Goal: Information Seeking & Learning: Learn about a topic

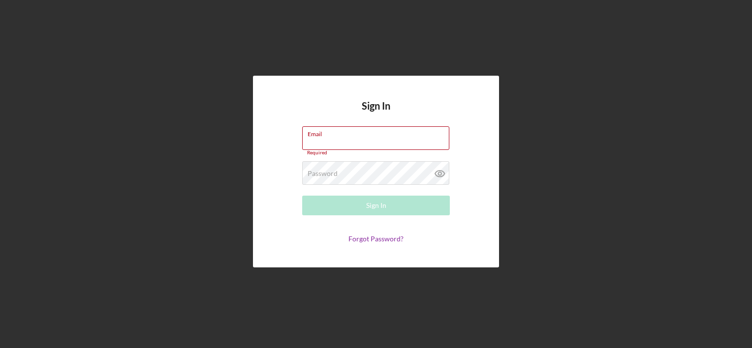
type input "[EMAIL_ADDRESS][DOMAIN_NAME]"
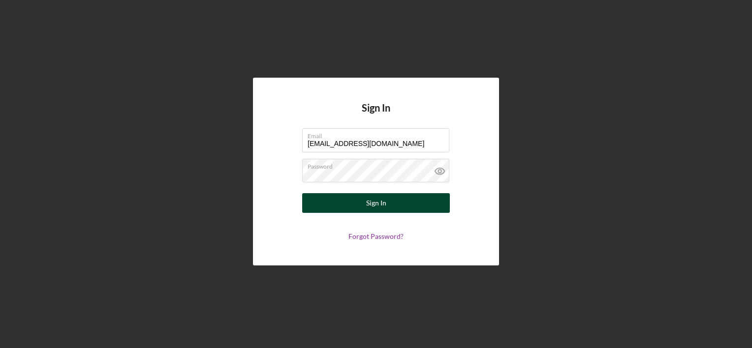
click at [342, 205] on button "Sign In" at bounding box center [376, 203] width 148 height 20
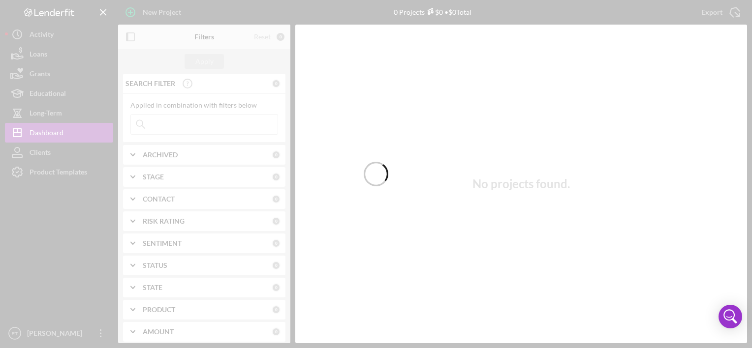
click at [201, 123] on div at bounding box center [376, 174] width 752 height 348
click at [229, 128] on div at bounding box center [376, 174] width 752 height 348
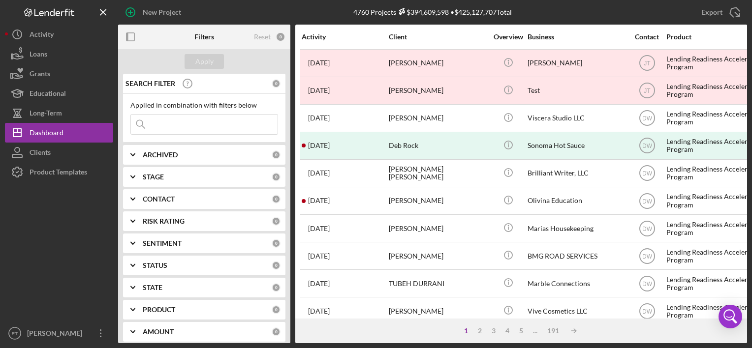
click at [229, 128] on input at bounding box center [204, 125] width 147 height 20
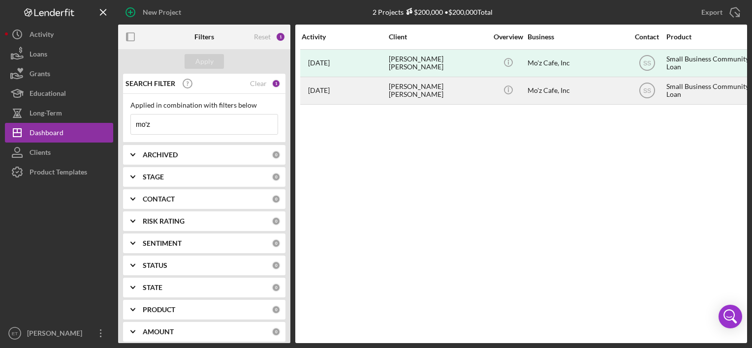
type input "mo'z"
click at [434, 78] on div "[PERSON_NAME] [PERSON_NAME]" at bounding box center [438, 91] width 98 height 26
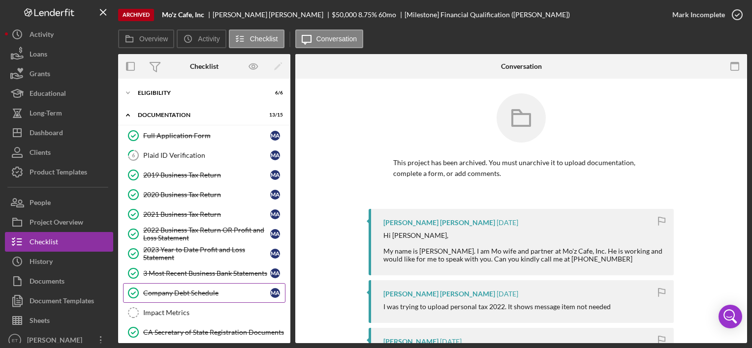
click at [193, 284] on link "Company Debt Schedule Company Debt Schedule M A" at bounding box center [204, 293] width 162 height 20
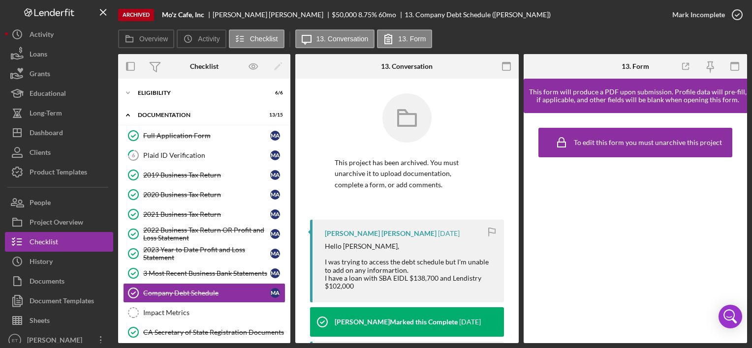
scroll to position [148, 0]
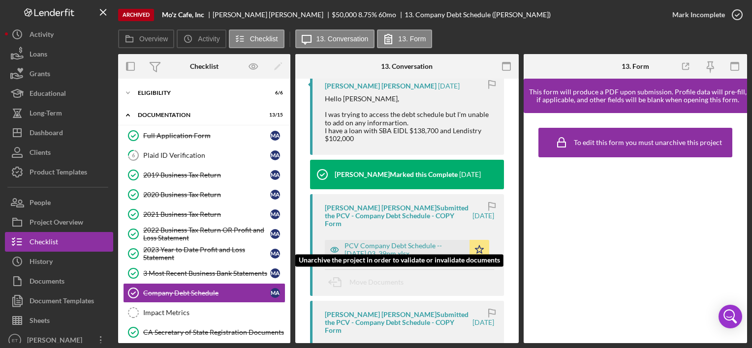
click at [396, 242] on div "PCV Company Debt Schedule -- 2024-01-30 03_39pm.xlsx" at bounding box center [404, 250] width 120 height 16
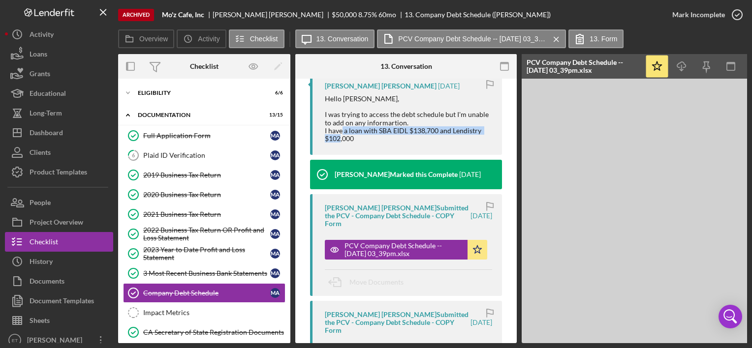
drag, startPoint x: 378, startPoint y: 142, endPoint x: 346, endPoint y: 134, distance: 32.5
click at [349, 134] on div "Hello Stephanie, I was trying to access the debt schedule but I'm unable to add…" at bounding box center [408, 119] width 167 height 48
click at [338, 133] on div "Hello Stephanie, I was trying to access the debt schedule but I'm unable to add…" at bounding box center [408, 119] width 167 height 48
drag, startPoint x: 325, startPoint y: 130, endPoint x: 355, endPoint y: 142, distance: 32.5
click at [355, 142] on div "Hello Stephanie, I was trying to access the debt schedule but I'm unable to add…" at bounding box center [408, 119] width 167 height 48
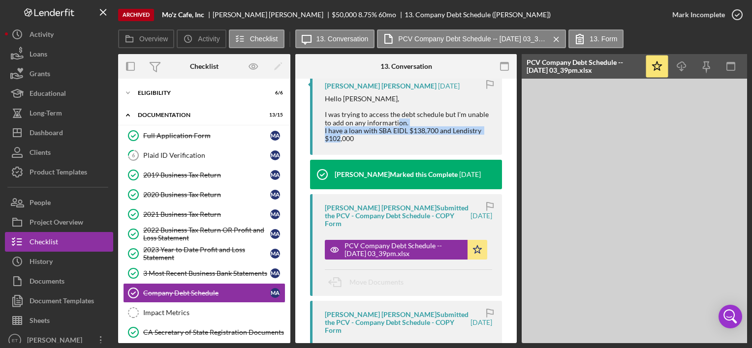
click at [406, 143] on div "Mohamed Ali Al Hakim 2 years ago Hello Stephanie, I was trying to access the de…" at bounding box center [406, 113] width 192 height 83
drag, startPoint x: 439, startPoint y: 132, endPoint x: 377, endPoint y: 131, distance: 61.5
click at [377, 131] on div "Hello Stephanie, I was trying to access the debt schedule but I'm unable to add…" at bounding box center [408, 119] width 167 height 48
copy div "SBA EIDL $138,700"
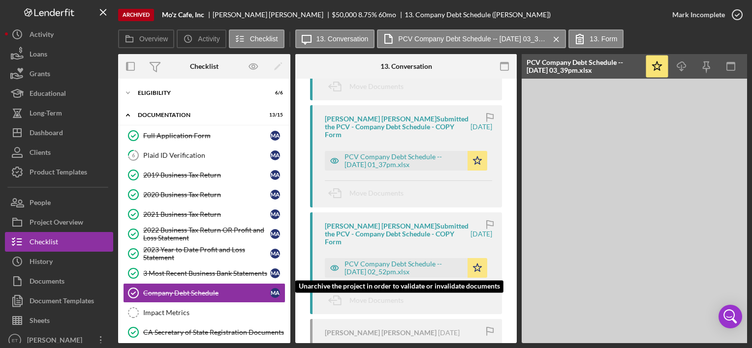
scroll to position [295, 0]
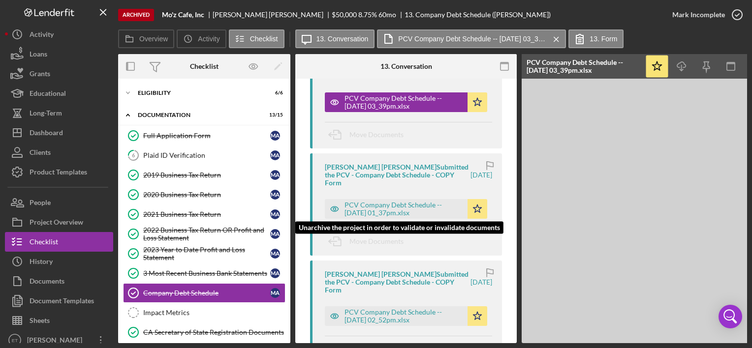
click at [412, 203] on div "PCV Company Debt Schedule -- 2023-12-18 01_37pm.xlsx" at bounding box center [403, 209] width 118 height 16
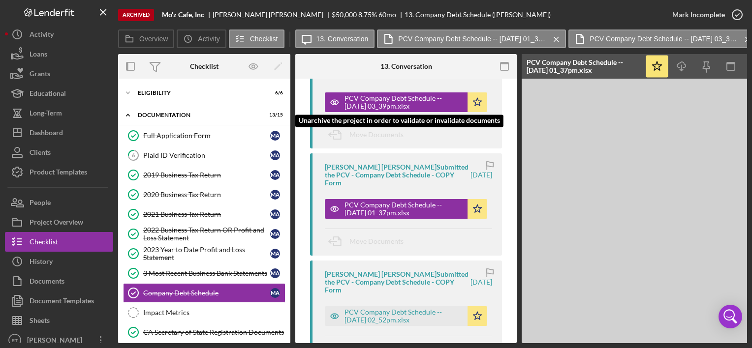
click at [383, 101] on div "PCV Company Debt Schedule -- 2024-01-30 03_39pm.xlsx" at bounding box center [403, 102] width 118 height 16
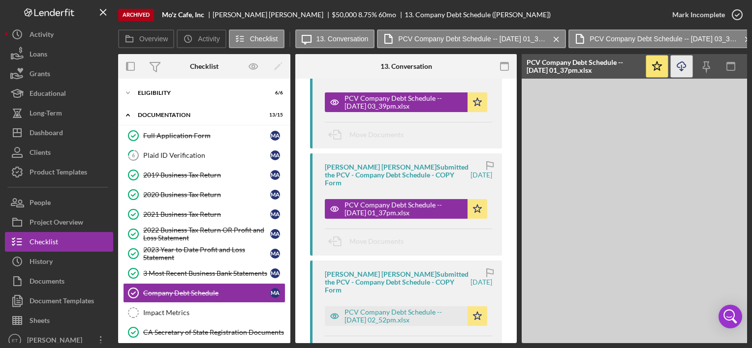
click at [687, 64] on icon "Icon/Download" at bounding box center [682, 67] width 22 height 22
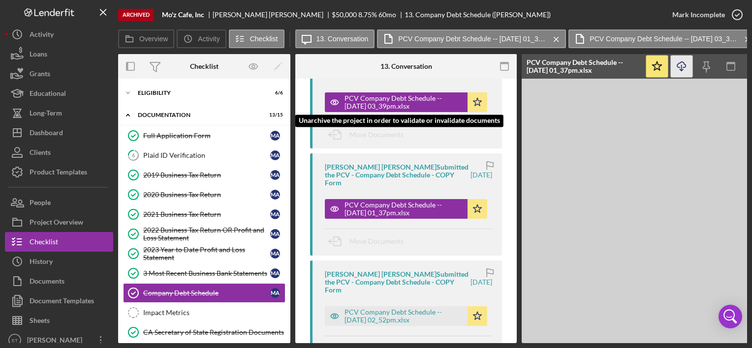
click at [397, 99] on div "PCV Company Debt Schedule -- 2024-01-30 03_39pm.xlsx" at bounding box center [403, 102] width 118 height 16
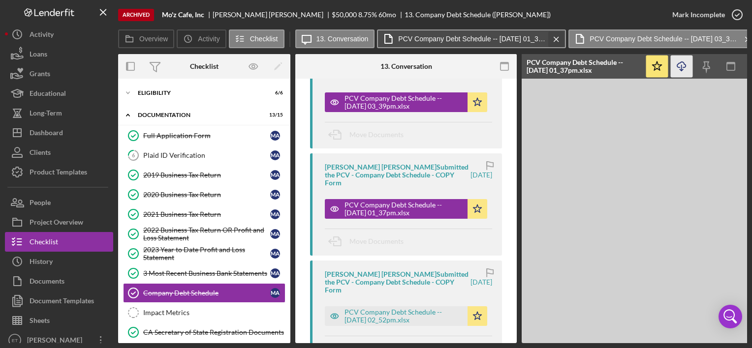
click at [553, 39] on icon "Icon/Menu Close" at bounding box center [556, 39] width 17 height 25
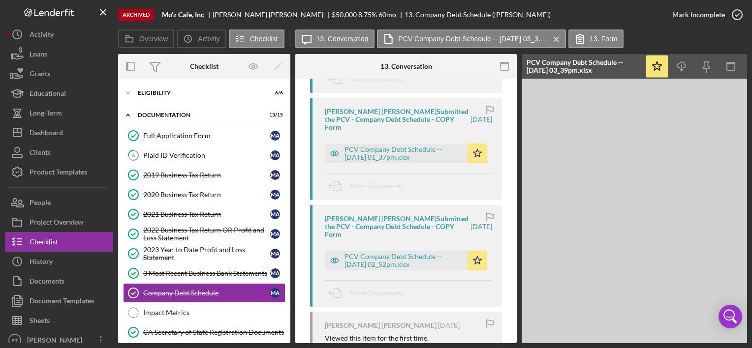
scroll to position [394, 0]
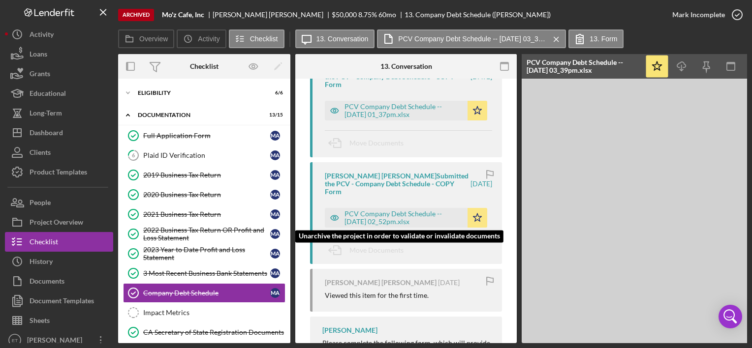
click at [390, 227] on div "PCV Company Debt Schedule -- 2023-12-11 02_52pm.xlsx" at bounding box center [396, 218] width 143 height 20
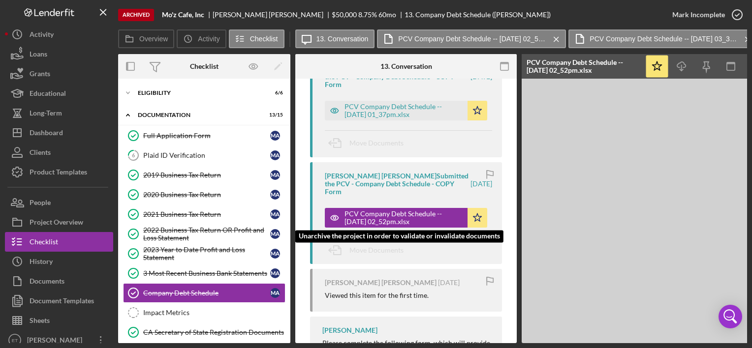
click at [386, 218] on div "PCV Company Debt Schedule -- 2023-12-11 02_52pm.xlsx" at bounding box center [403, 218] width 118 height 16
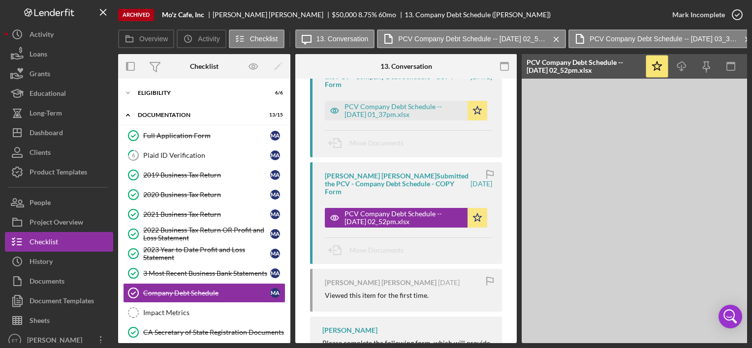
scroll to position [295, 0]
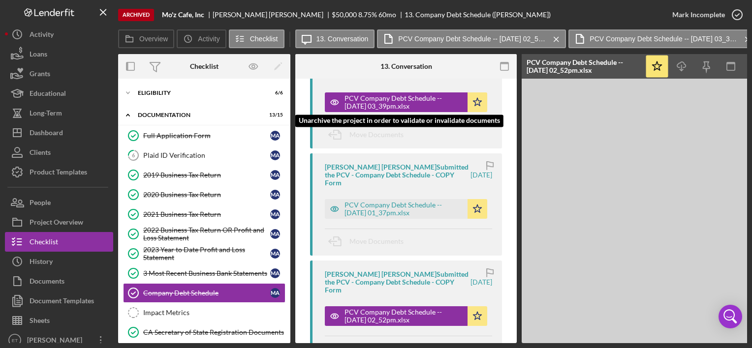
click at [413, 106] on div "PCV Company Debt Schedule -- 2024-01-30 03_39pm.xlsx" at bounding box center [403, 102] width 118 height 16
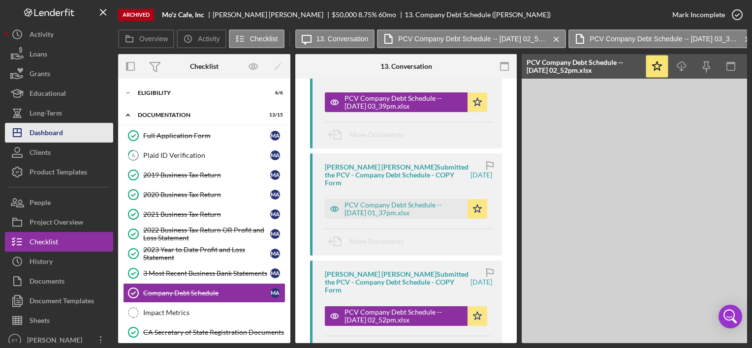
click at [49, 138] on div "Dashboard" at bounding box center [46, 134] width 33 height 22
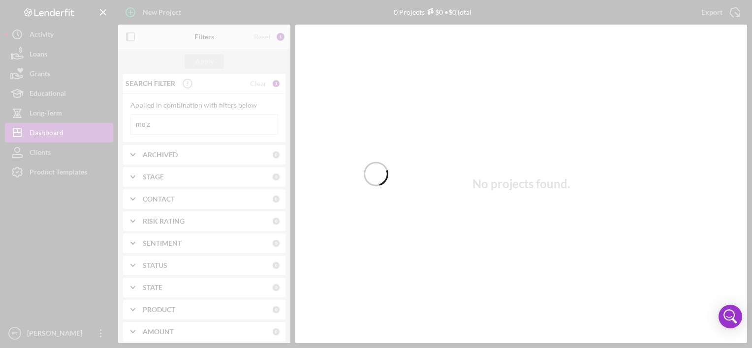
click at [222, 123] on div at bounding box center [376, 174] width 752 height 348
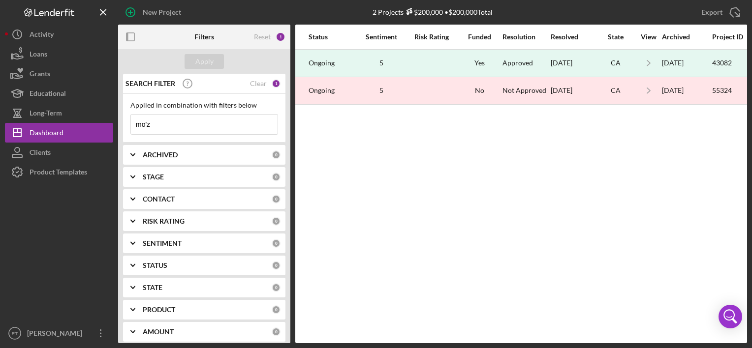
scroll to position [0, 764]
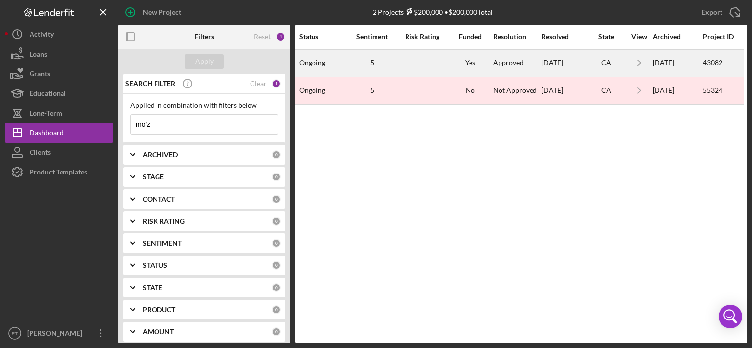
click at [527, 62] on div "Approved" at bounding box center [516, 63] width 47 height 26
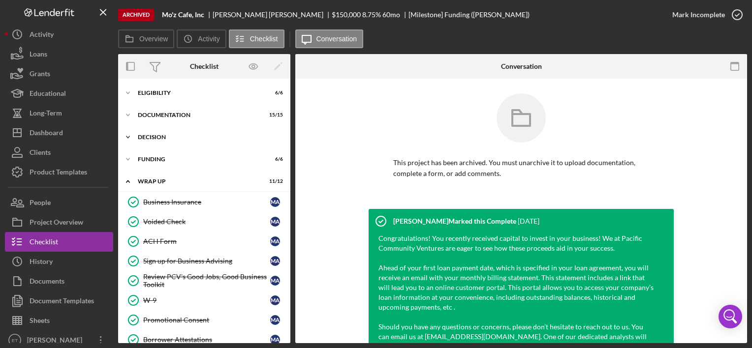
click at [181, 141] on div "Icon/Expander Decision 8 / 8" at bounding box center [204, 137] width 172 height 20
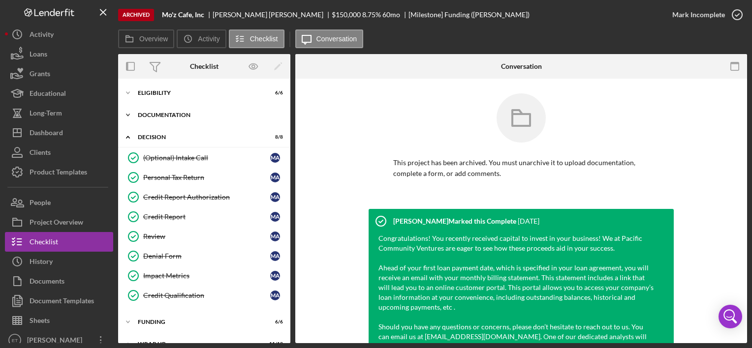
click at [182, 112] on div "Documentation" at bounding box center [208, 115] width 140 height 6
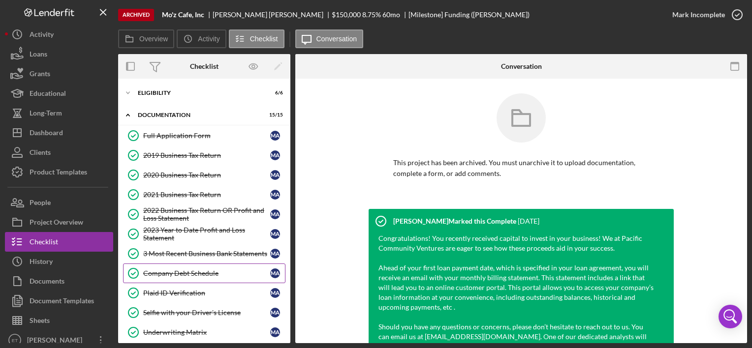
click at [206, 275] on div "Company Debt Schedule" at bounding box center [206, 274] width 127 height 8
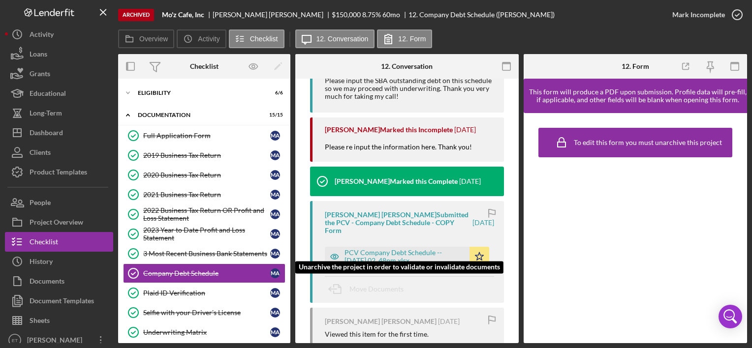
click at [354, 247] on div "PCV Company Debt Schedule -- [DATE] 02_48pm.xlsx" at bounding box center [397, 257] width 145 height 20
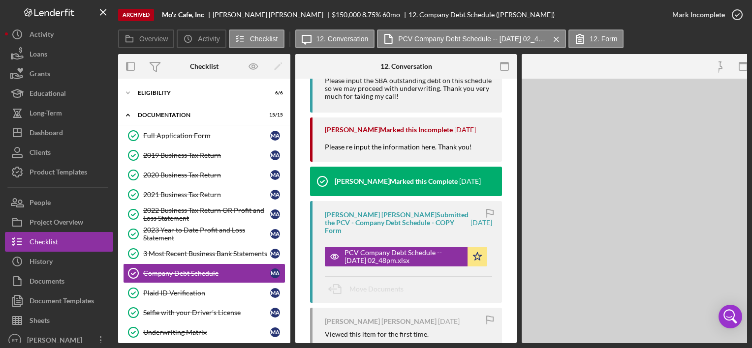
scroll to position [315, 0]
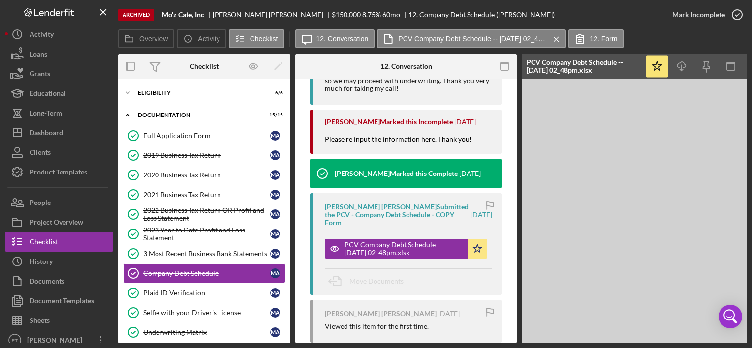
drag, startPoint x: 539, startPoint y: 343, endPoint x: 549, endPoint y: 343, distance: 9.3
click at [549, 343] on div "Overview Internal Workflow Stage Done Icon/Dropdown Arrow Icon/Archived Archive…" at bounding box center [432, 198] width 629 height 289
drag, startPoint x: 536, startPoint y: 343, endPoint x: 547, endPoint y: 342, distance: 11.3
click at [547, 342] on div "Overview Internal Workflow Stage Done Icon/Dropdown Arrow Icon/Archived Archive…" at bounding box center [432, 198] width 629 height 289
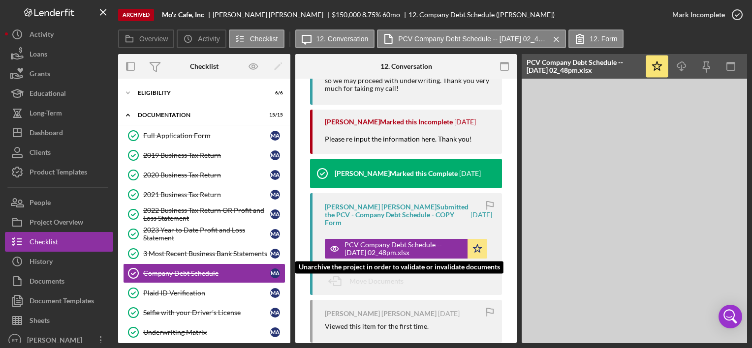
click at [406, 251] on div "PCV Company Debt Schedule -- [DATE] 02_48pm.xlsx" at bounding box center [403, 249] width 118 height 16
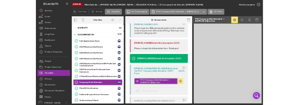
scroll to position [119, 0]
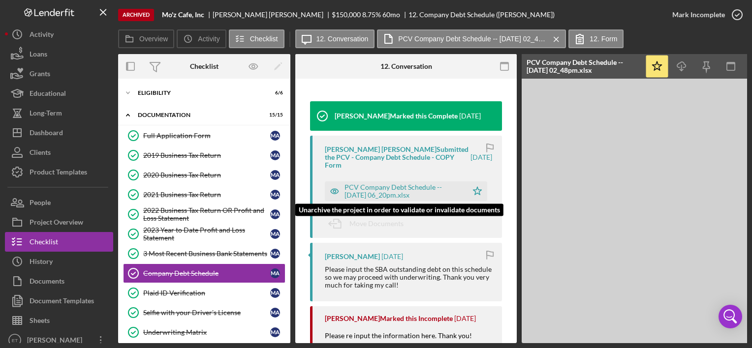
click at [414, 193] on div "PCV Company Debt Schedule -- [DATE] 06_20pm.xlsx" at bounding box center [403, 192] width 118 height 16
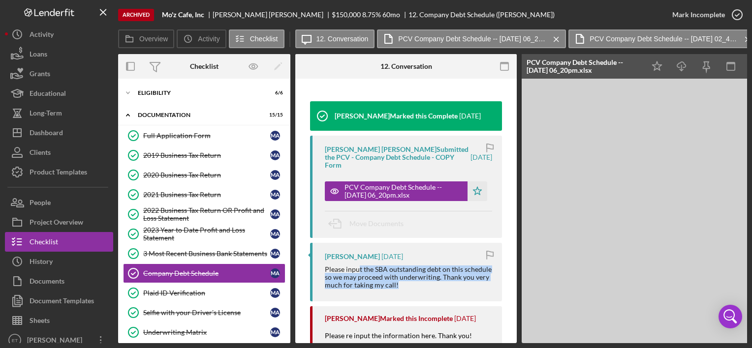
drag, startPoint x: 362, startPoint y: 270, endPoint x: 416, endPoint y: 285, distance: 56.2
click at [416, 285] on div "Please input the SBA outstanding debt on this schedule so we may proceed with u…" at bounding box center [408, 278] width 167 height 24
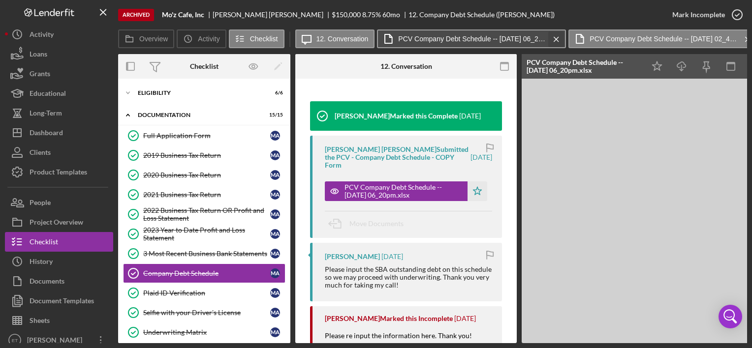
click at [556, 43] on icon "Icon/Menu Close" at bounding box center [556, 39] width 17 height 25
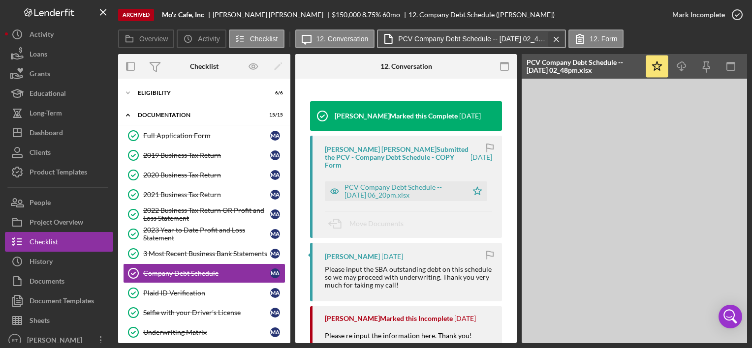
click at [557, 40] on icon "Icon/Menu Close" at bounding box center [556, 39] width 17 height 25
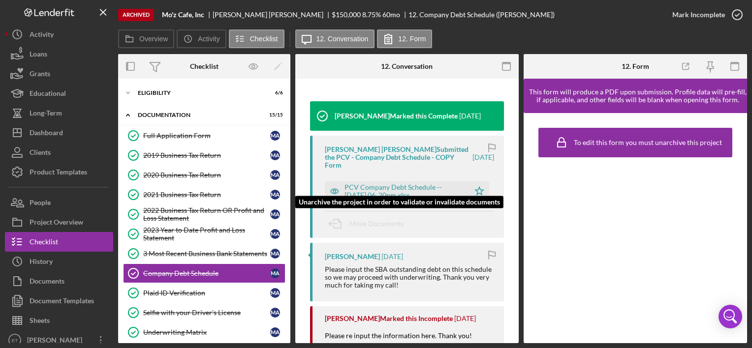
click at [415, 184] on div "PCV Company Debt Schedule -- [DATE] 06_20pm.xlsx" at bounding box center [404, 192] width 120 height 16
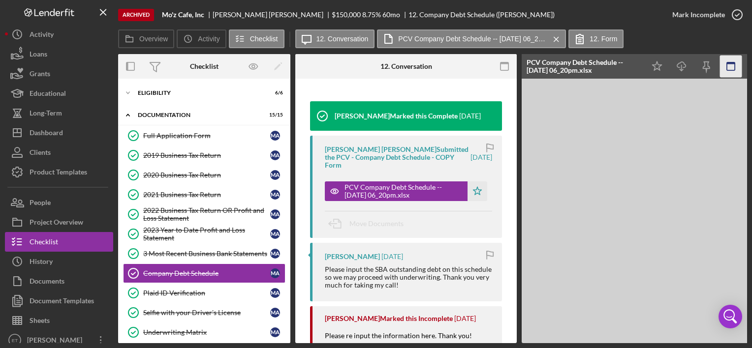
click at [726, 66] on icon "button" at bounding box center [731, 67] width 22 height 22
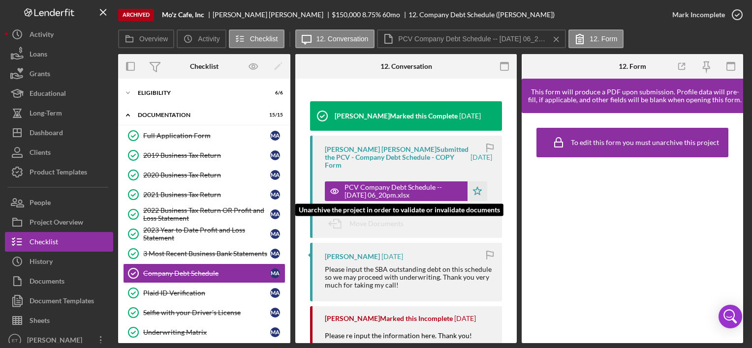
click at [390, 190] on div "PCV Company Debt Schedule -- [DATE] 06_20pm.xlsx" at bounding box center [403, 192] width 118 height 16
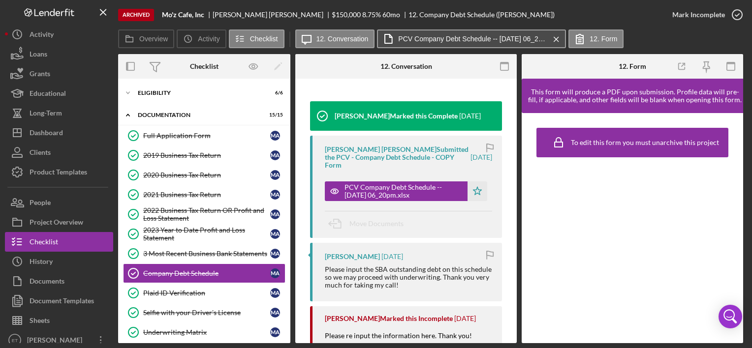
click at [477, 33] on button "PCV Company Debt Schedule -- 2023-05-26 06_20pm.xlsx Icon/Menu Close" at bounding box center [471, 39] width 189 height 19
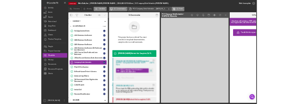
scroll to position [8, 0]
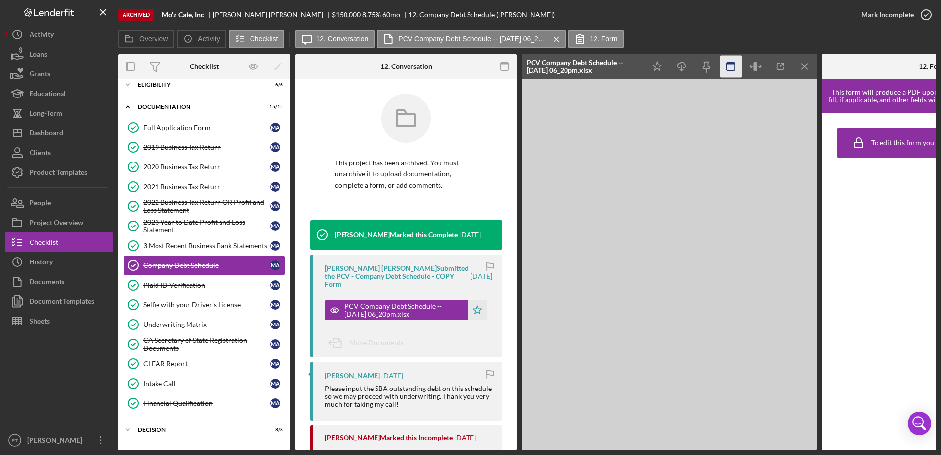
click at [505, 62] on icon "button" at bounding box center [504, 67] width 22 height 22
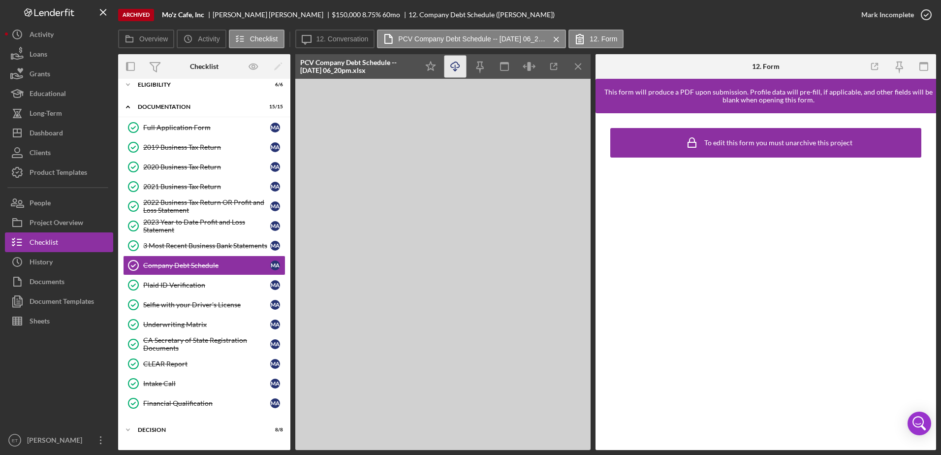
click at [445, 65] on icon "Icon/Download" at bounding box center [455, 67] width 22 height 22
click at [550, 63] on icon "button" at bounding box center [554, 67] width 22 height 22
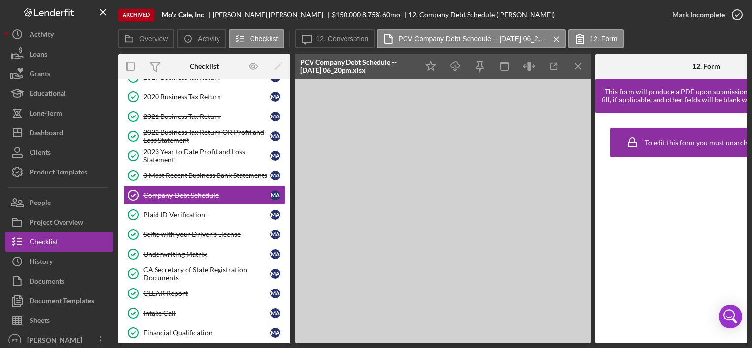
scroll to position [154, 0]
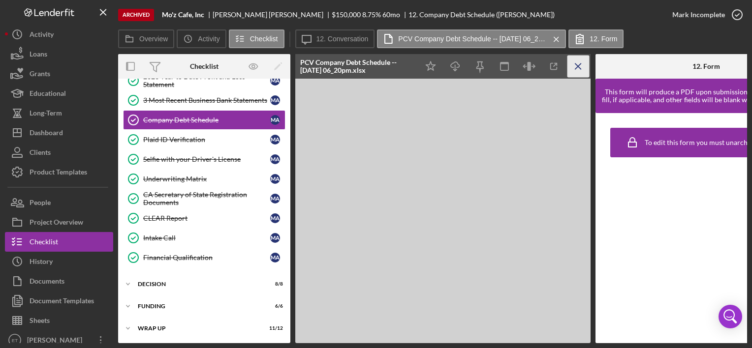
click at [579, 71] on icon "Icon/Menu Close" at bounding box center [578, 67] width 22 height 22
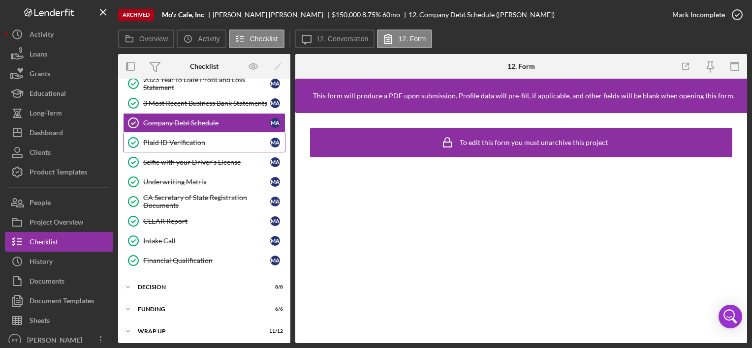
click at [165, 139] on div "Plaid ID Verification" at bounding box center [206, 143] width 127 height 8
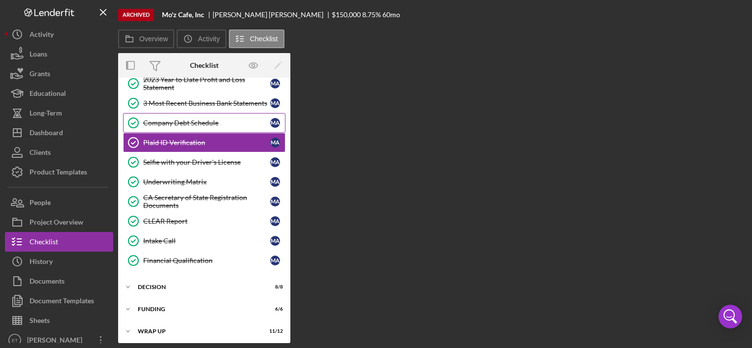
scroll to position [151, 0]
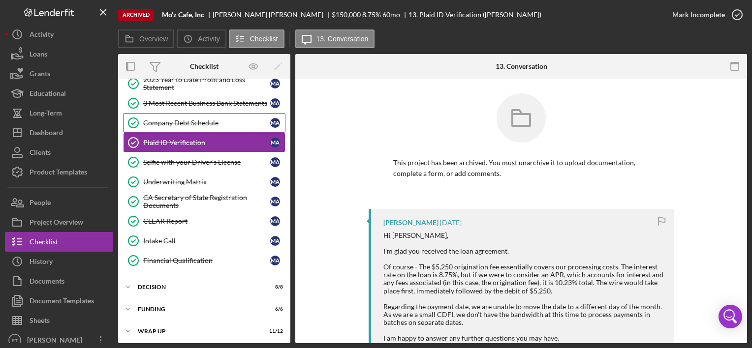
click at [175, 116] on link "Company Debt Schedule Company Debt Schedule M A" at bounding box center [204, 123] width 162 height 20
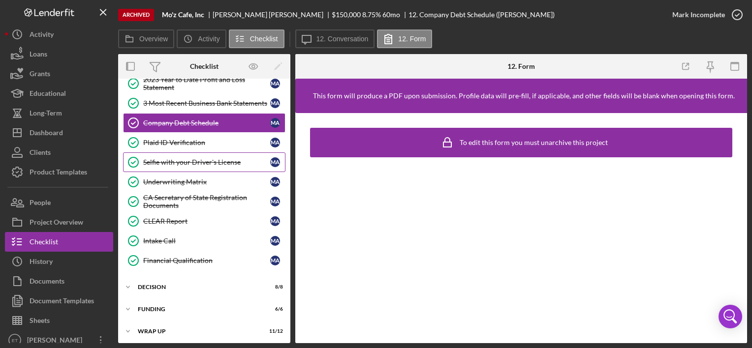
click at [208, 158] on div "Selfie with your Driver's License" at bounding box center [206, 162] width 127 height 8
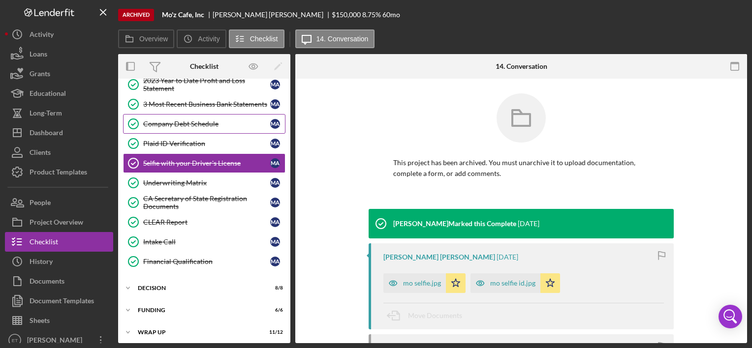
scroll to position [151, 0]
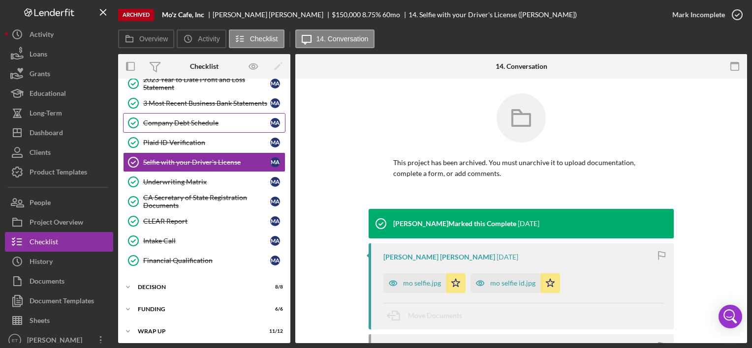
click at [205, 121] on div "Company Debt Schedule" at bounding box center [206, 123] width 127 height 8
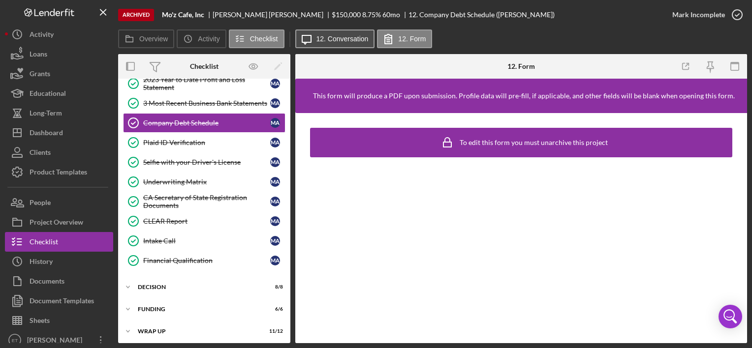
click at [353, 44] on button "Icon/Message 12. Conversation" at bounding box center [335, 39] width 80 height 19
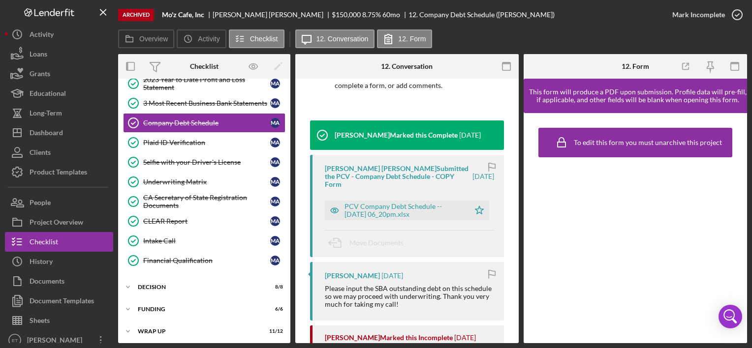
scroll to position [98, 0]
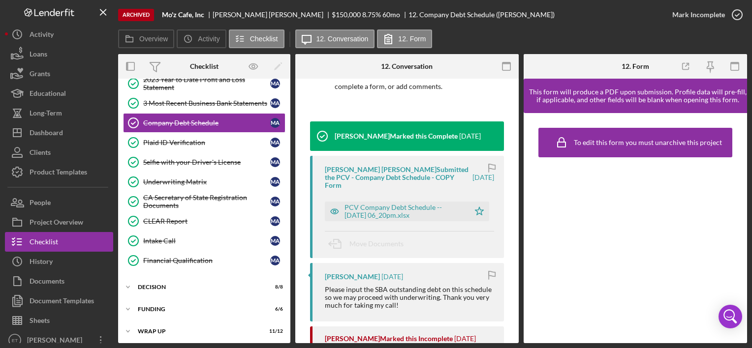
click at [427, 125] on div "Jaron Thexton Marked this Complete 2 years ago" at bounding box center [395, 137] width 171 height 30
click at [37, 270] on div "History" at bounding box center [41, 263] width 23 height 22
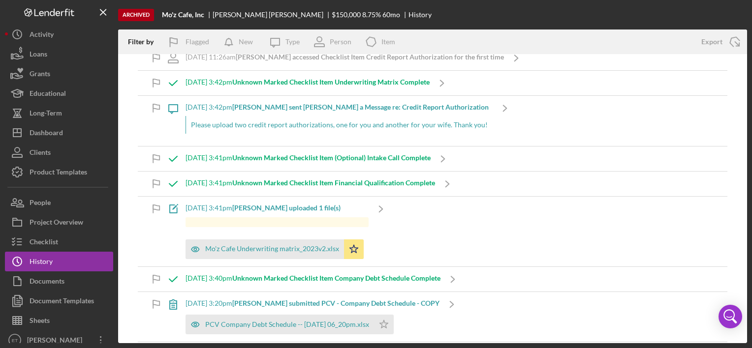
scroll to position [5002, 0]
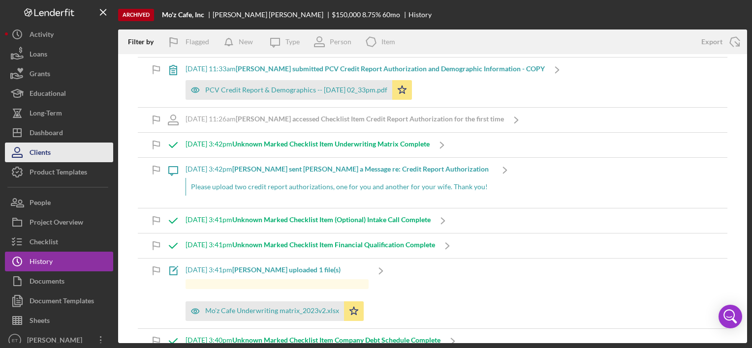
click at [43, 143] on div "Clients" at bounding box center [40, 154] width 21 height 22
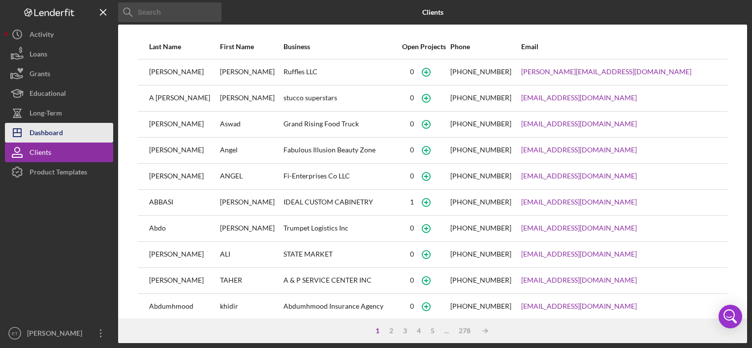
click at [45, 137] on div "Dashboard" at bounding box center [46, 134] width 33 height 22
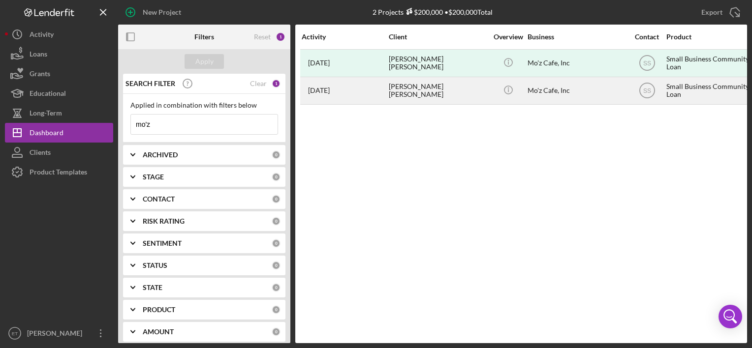
click at [460, 102] on div "[PERSON_NAME] [PERSON_NAME]" at bounding box center [438, 91] width 98 height 26
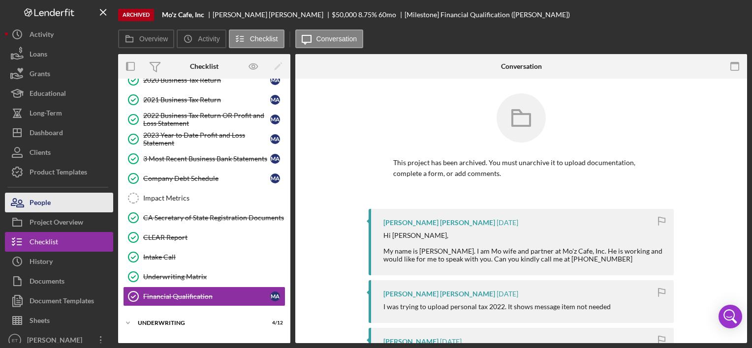
scroll to position [128, 0]
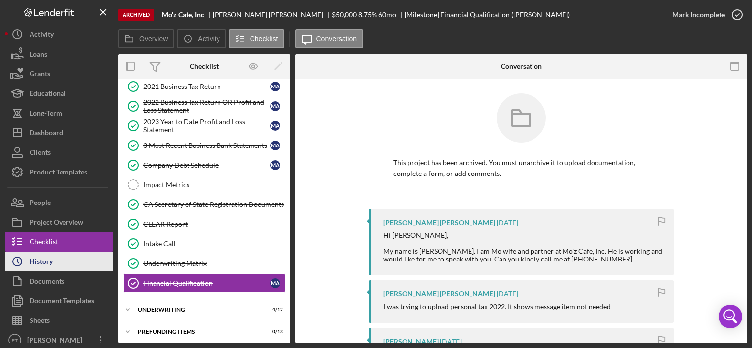
click at [47, 268] on div "History" at bounding box center [41, 263] width 23 height 22
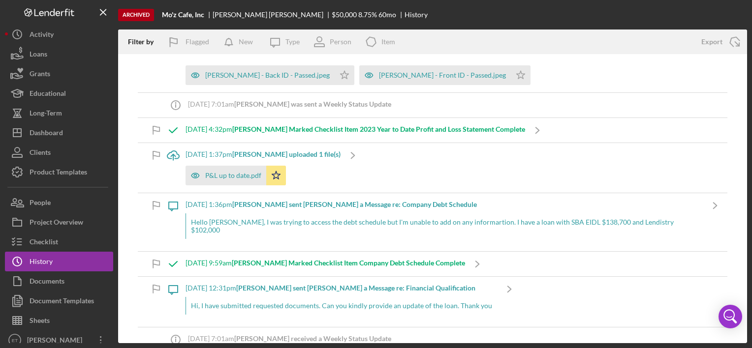
scroll to position [2642, 0]
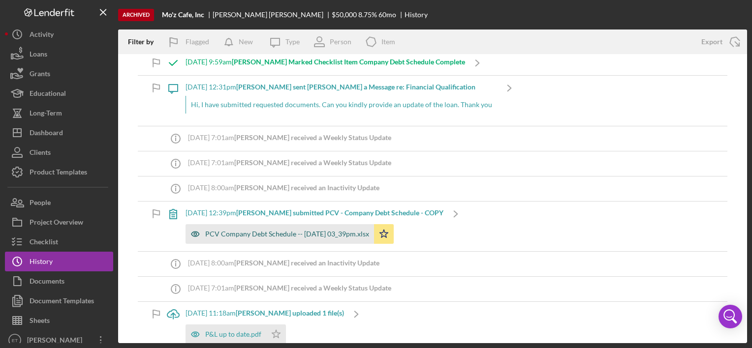
click at [254, 224] on div "PCV Company Debt Schedule -- 2024-01-30 03_39pm.xlsx" at bounding box center [279, 234] width 188 height 20
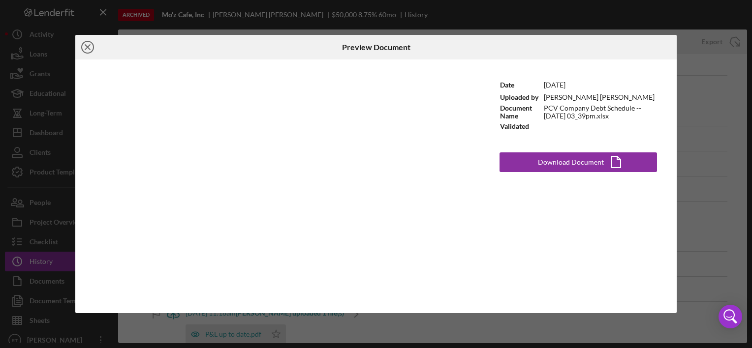
click at [87, 49] on icon "Icon/Close" at bounding box center [87, 47] width 25 height 25
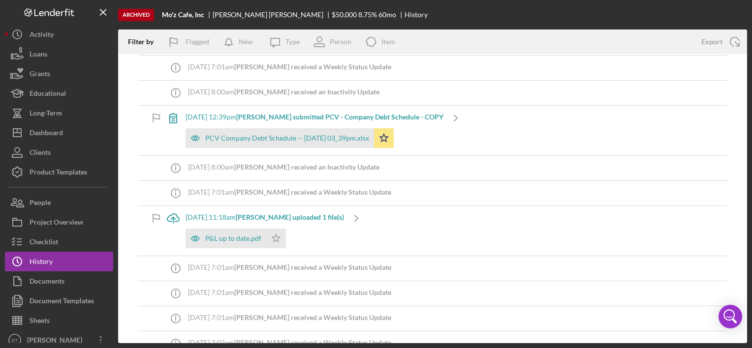
scroll to position [2789, 0]
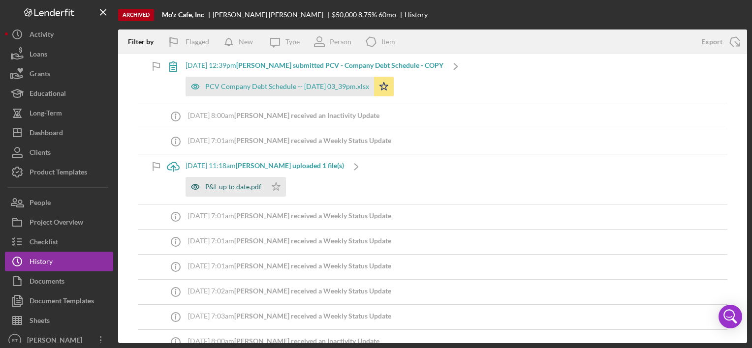
click at [220, 183] on div "P&L up to date.pdf" at bounding box center [233, 187] width 56 height 8
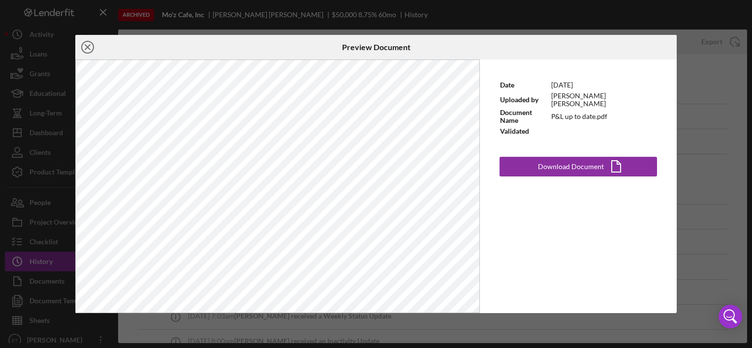
click at [83, 47] on icon "Icon/Close" at bounding box center [87, 47] width 25 height 25
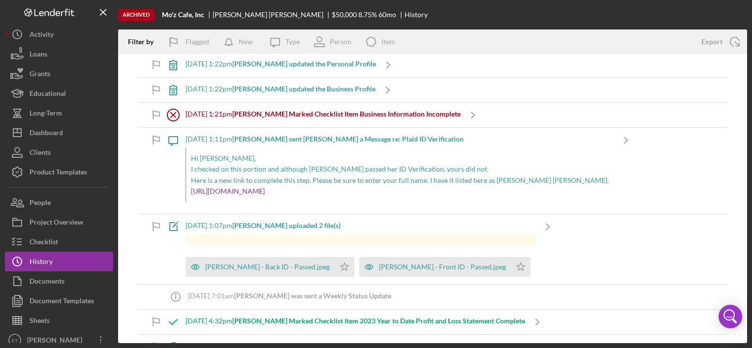
scroll to position [2248, 0]
click at [266, 265] on div "Sabrina - Back ID - Passed.jpeg" at bounding box center [267, 268] width 124 height 8
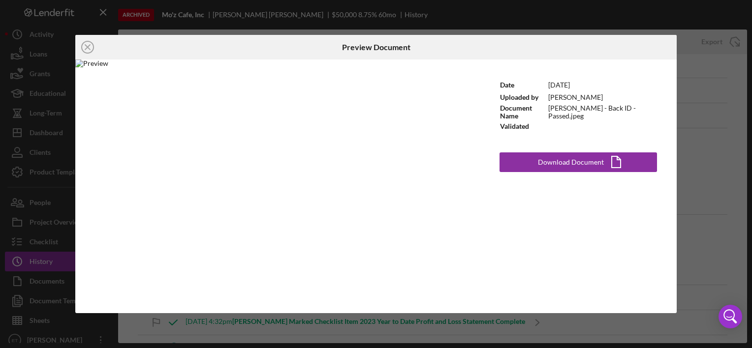
click at [700, 92] on div "Icon/Close Preview Document Date 2/19/2024 Uploaded by Stephanie Simotas Docume…" at bounding box center [376, 174] width 752 height 348
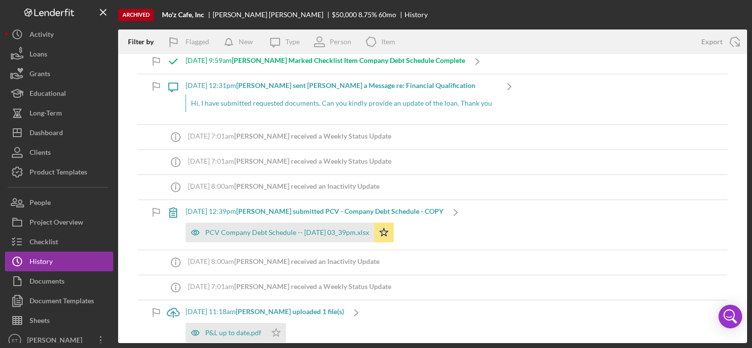
scroll to position [2740, 0]
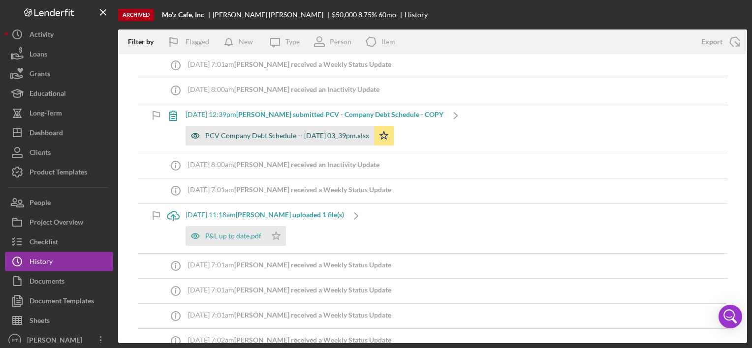
click at [297, 126] on div "PCV Company Debt Schedule -- 2024-01-30 03_39pm.xlsx" at bounding box center [279, 136] width 188 height 20
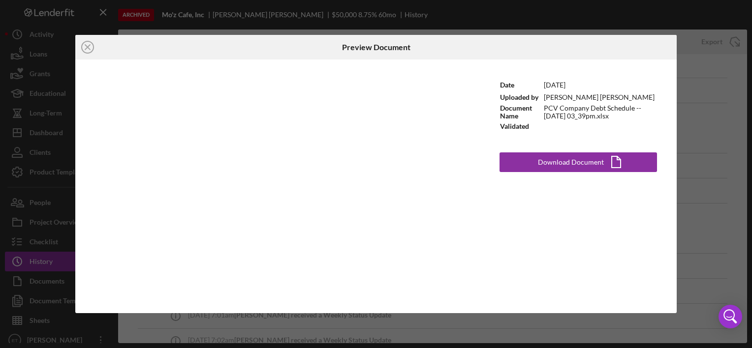
click at [701, 70] on div "Icon/Close Preview Document Date 1/30/2024 Uploaded by Mohamed Ali Al Hakim Doc…" at bounding box center [376, 174] width 752 height 348
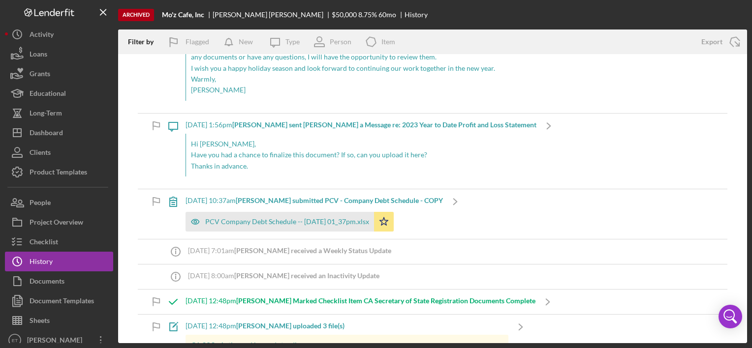
scroll to position [3183, 0]
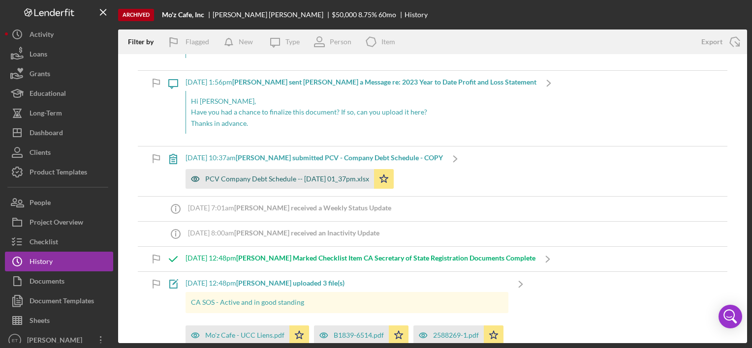
click at [277, 175] on div "PCV Company Debt Schedule -- 2023-12-18 01_37pm.xlsx" at bounding box center [287, 179] width 164 height 8
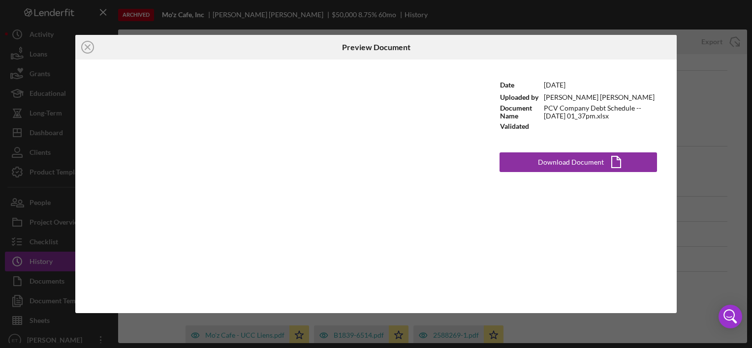
click at [706, 100] on div "Icon/Close Preview Document Date 12/18/2023 Uploaded by Mohamed Ali Al Hakim Do…" at bounding box center [376, 174] width 752 height 348
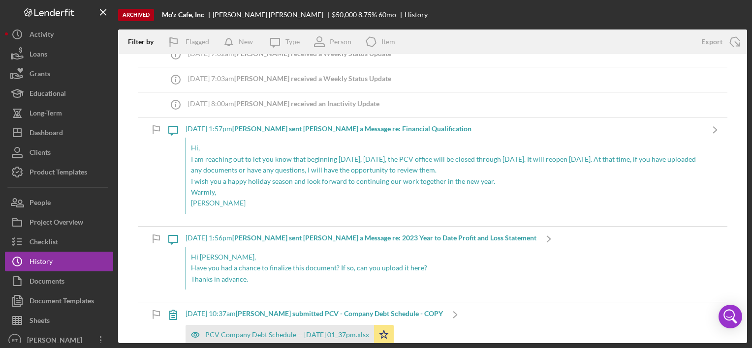
scroll to position [2986, 0]
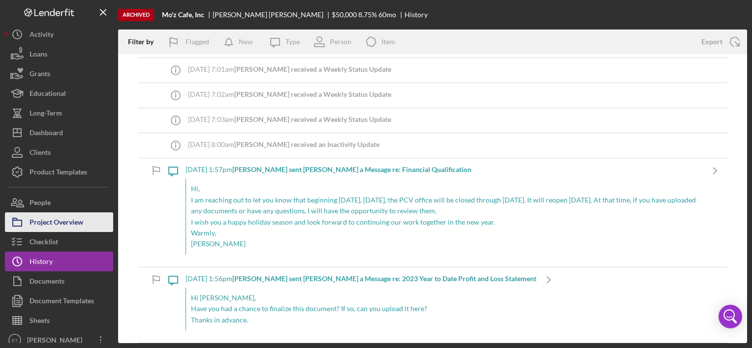
click at [90, 226] on button "Project Overview" at bounding box center [59, 223] width 108 height 20
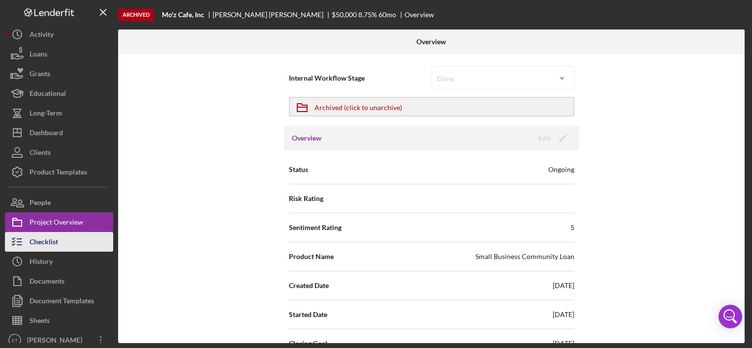
click at [74, 234] on button "Checklist" at bounding box center [59, 242] width 108 height 20
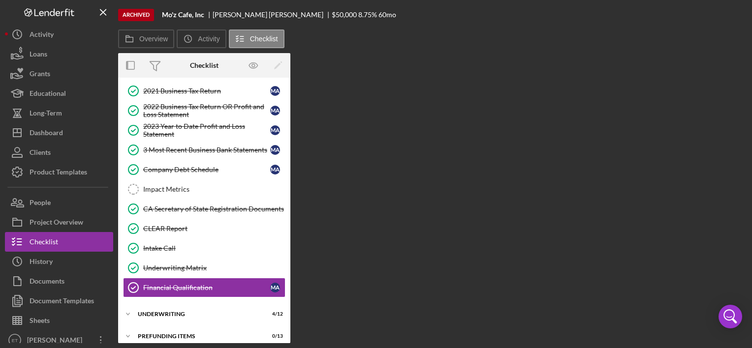
click at [188, 83] on link "2021 Business Tax Return 2021 Business Tax Return M A" at bounding box center [204, 91] width 162 height 20
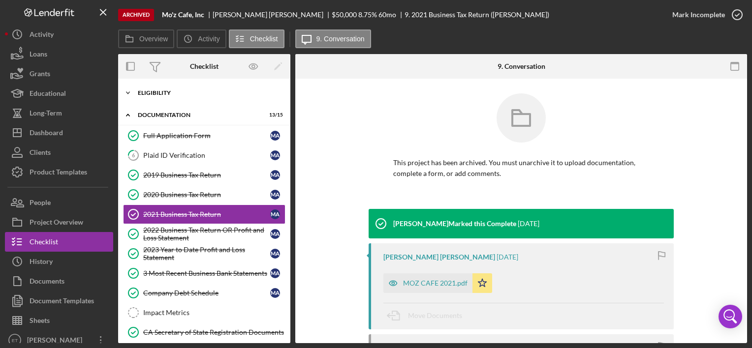
click at [204, 96] on div "Icon/Expander Eligibility 6 / 6" at bounding box center [204, 93] width 172 height 20
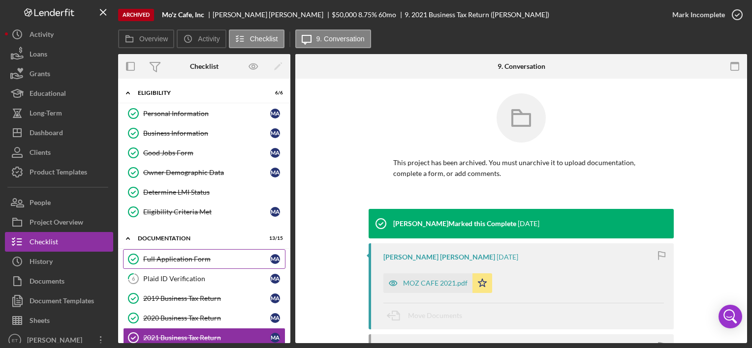
click at [175, 261] on div "Full Application Form" at bounding box center [206, 259] width 127 height 8
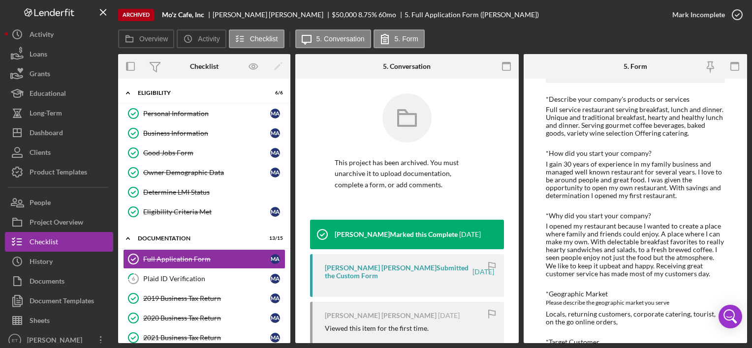
scroll to position [295, 0]
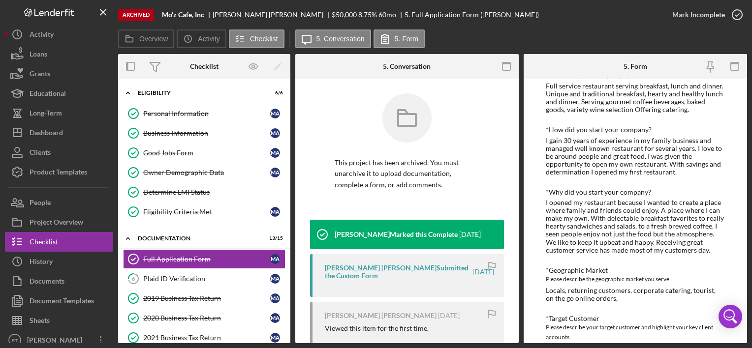
click at [642, 104] on div "Full service restaurant serving breakfast, lunch and dinner. Unique and traditi…" at bounding box center [635, 97] width 179 height 31
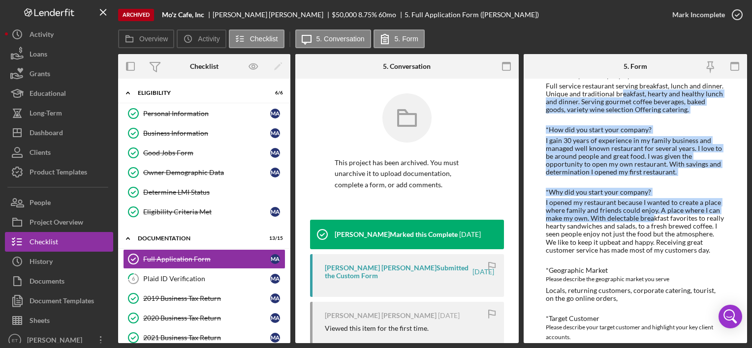
drag, startPoint x: 619, startPoint y: 97, endPoint x: 651, endPoint y: 215, distance: 122.3
click at [651, 215] on div "Loan Request *Requested Loan Amount $100000 *Use of Proceeds Business Expansion…" at bounding box center [635, 351] width 179 height 1036
click at [651, 215] on div "I opened my restaurant because I wanted to create a place where family and frie…" at bounding box center [635, 227] width 179 height 56
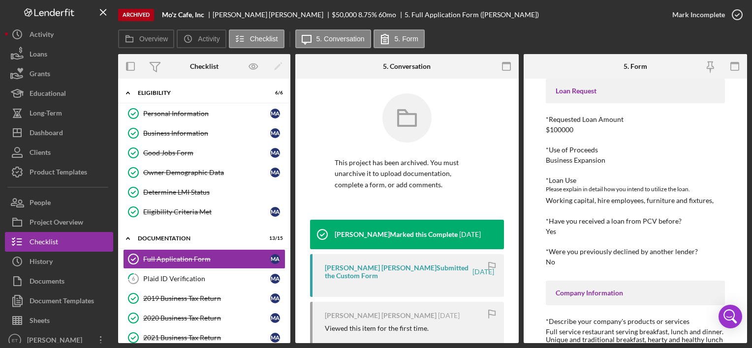
scroll to position [197, 0]
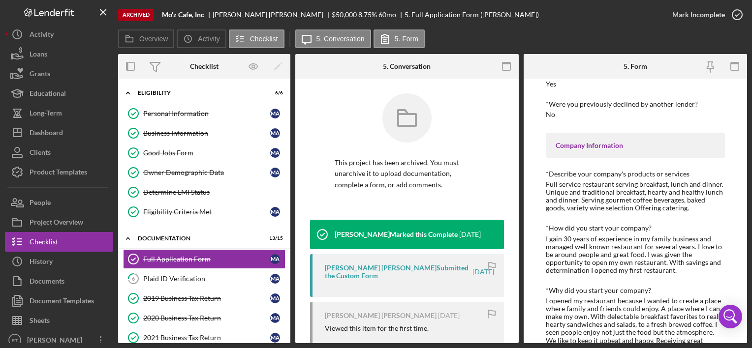
drag, startPoint x: 585, startPoint y: 159, endPoint x: 590, endPoint y: 155, distance: 7.4
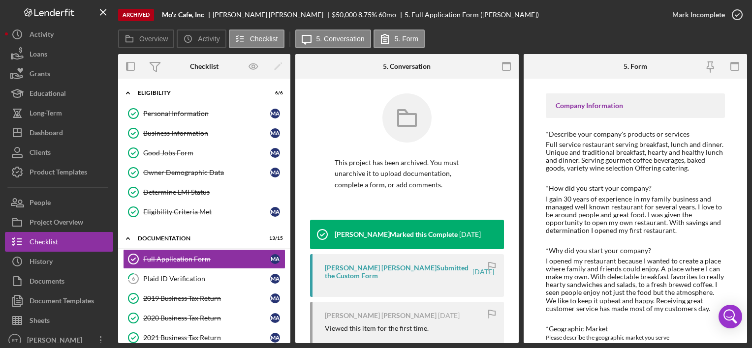
scroll to position [295, 0]
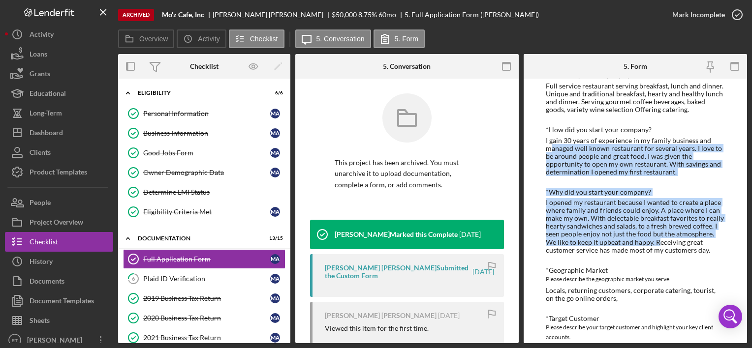
drag, startPoint x: 551, startPoint y: 148, endPoint x: 659, endPoint y: 246, distance: 146.6
click at [659, 246] on div "Loan Request *Requested Loan Amount $100000 *Use of Proceeds Business Expansion…" at bounding box center [635, 351] width 179 height 1036
click at [659, 246] on div "I opened my restaurant because I wanted to create a place where family and frie…" at bounding box center [635, 227] width 179 height 56
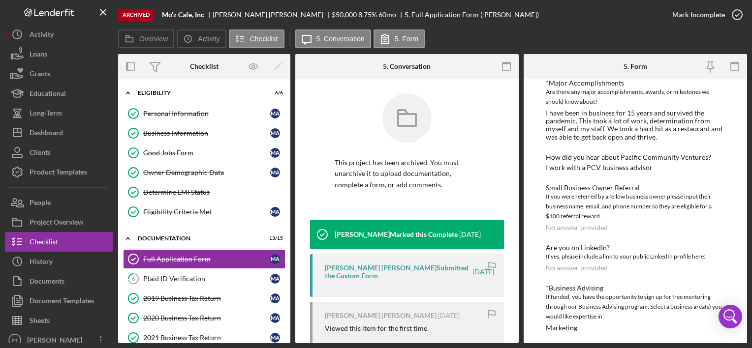
scroll to position [835, 0]
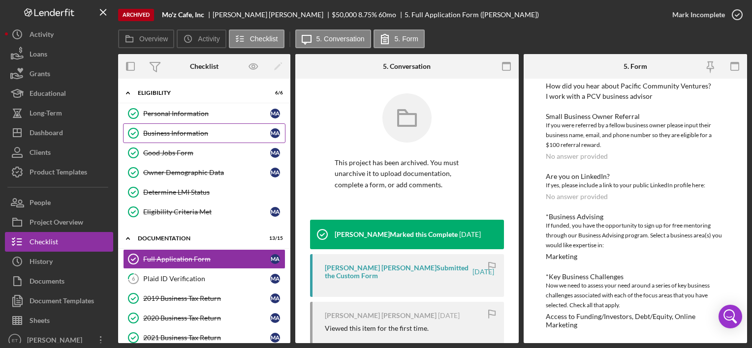
click at [200, 123] on link "Business Information Business Information M A" at bounding box center [204, 133] width 162 height 20
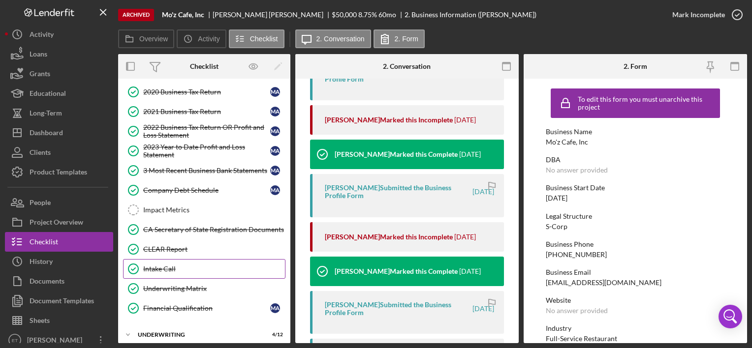
scroll to position [250, 0]
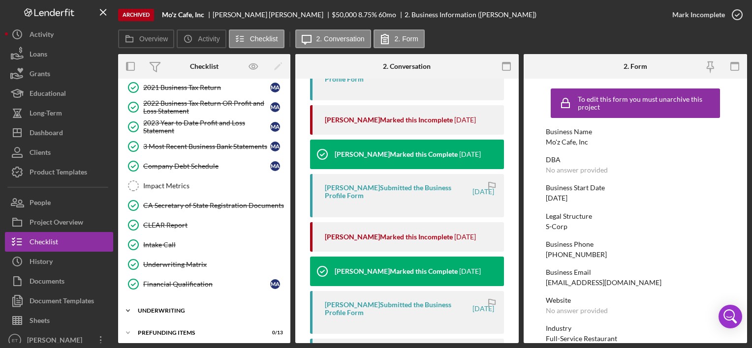
click at [174, 308] on div "Underwriting" at bounding box center [208, 311] width 140 height 6
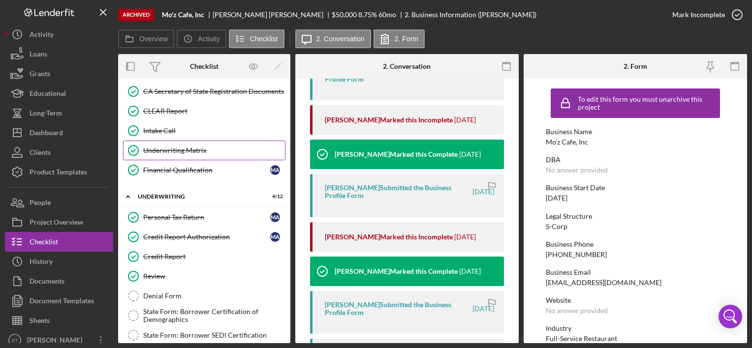
scroll to position [447, 0]
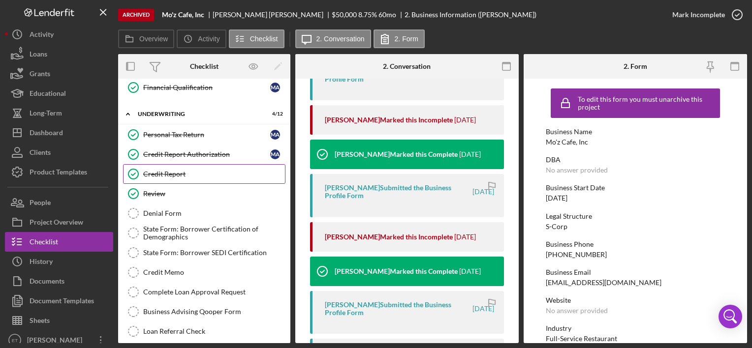
click at [182, 164] on link "Credit Report Credit Report" at bounding box center [204, 174] width 162 height 20
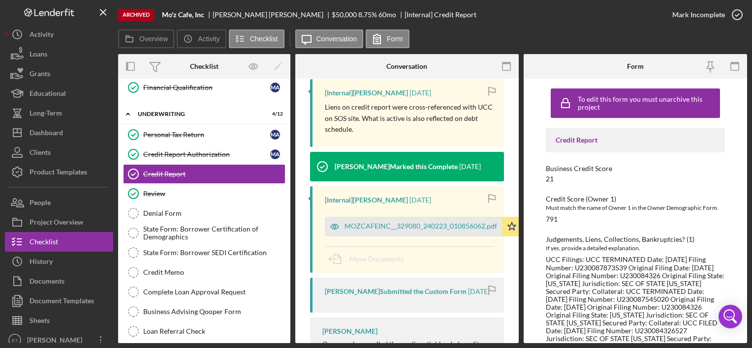
scroll to position [193, 0]
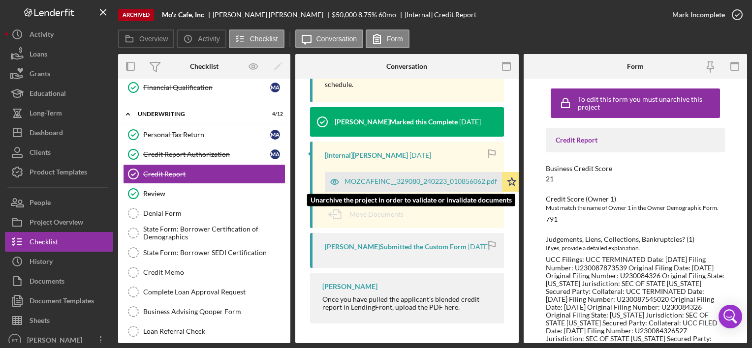
click at [444, 178] on div "MOZCAFEINC__329080_240223_010856062.pdf" at bounding box center [420, 182] width 153 height 8
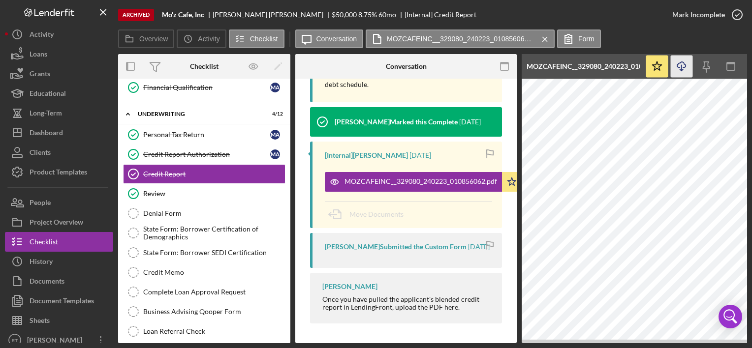
click at [681, 63] on icon "Icon/Download" at bounding box center [682, 67] width 22 height 22
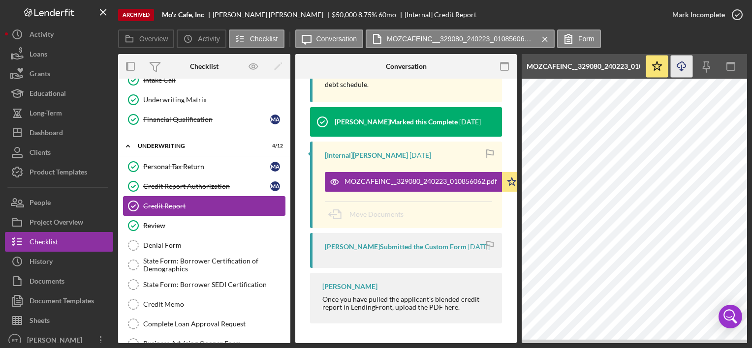
scroll to position [398, 0]
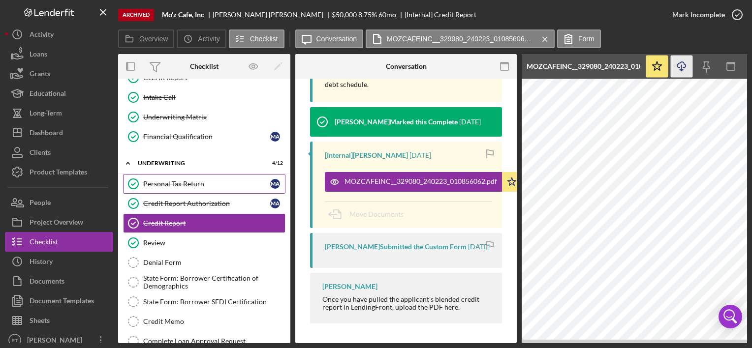
click at [213, 180] on div "Personal Tax Return" at bounding box center [206, 184] width 127 height 8
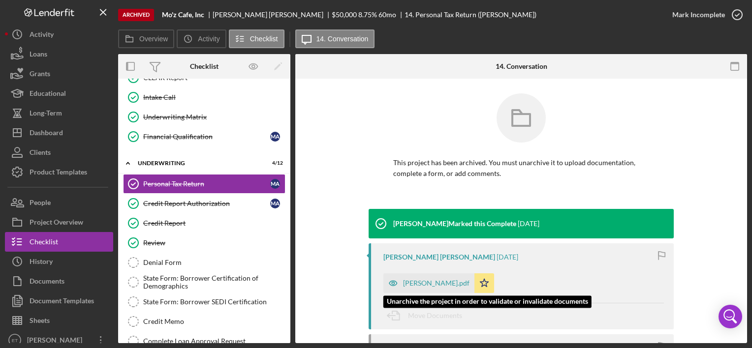
click at [407, 287] on div "ALHAKIM, MOHAMED.pdf" at bounding box center [428, 284] width 91 height 20
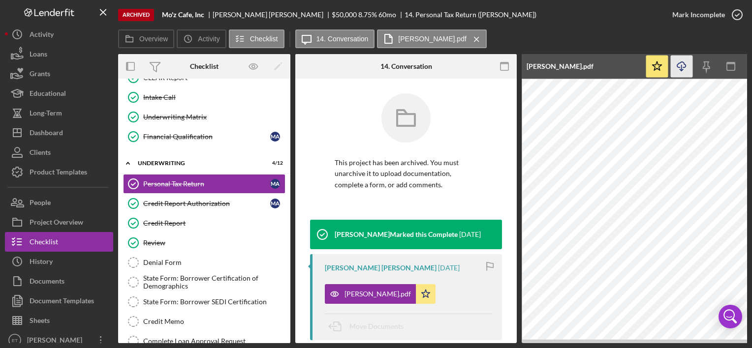
click at [688, 66] on icon "Icon/Download" at bounding box center [682, 67] width 22 height 22
